Goal: Find specific page/section: Find specific page/section

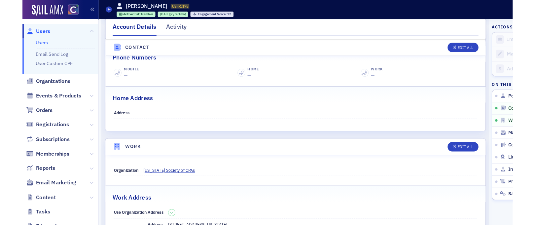
scroll to position [282, 0]
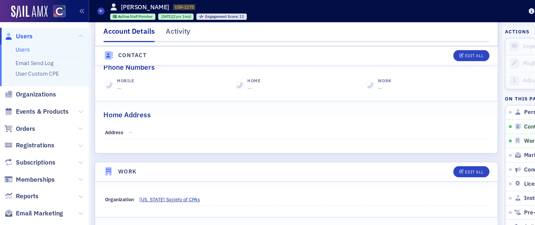
click at [19, 30] on span "Users" at bounding box center [20, 30] width 14 height 7
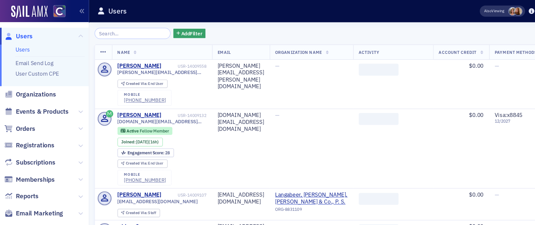
click at [103, 28] on input "search" at bounding box center [110, 27] width 63 height 9
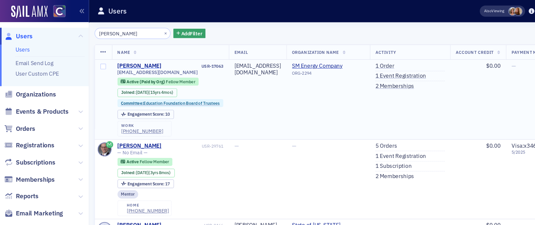
type input "[PERSON_NAME]"
click at [124, 54] on div "[PERSON_NAME]" at bounding box center [116, 55] width 37 height 6
